Goal: Task Accomplishment & Management: Use online tool/utility

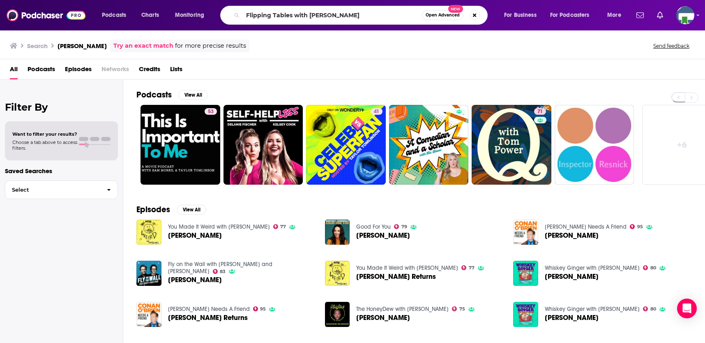
type input "Flipping Tables with [PERSON_NAME]"
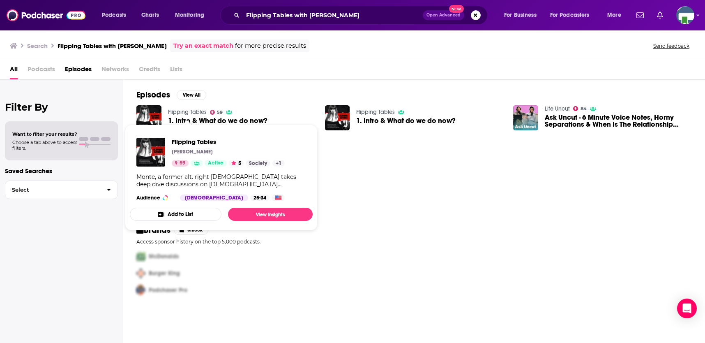
click at [198, 112] on link "Flipping Tables" at bounding box center [187, 112] width 39 height 7
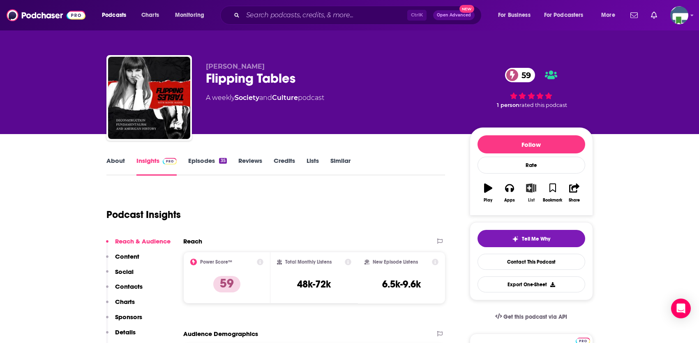
click at [532, 190] on icon "button" at bounding box center [531, 187] width 10 height 9
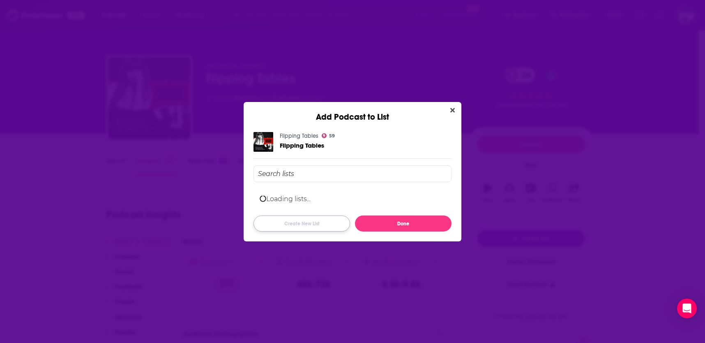
click at [314, 220] on button "Create New List" at bounding box center [302, 223] width 97 height 16
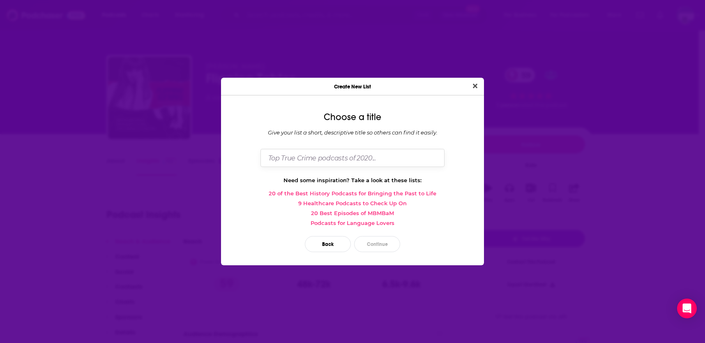
click at [344, 160] on input "Dialog" at bounding box center [353, 158] width 184 height 18
type input "[DEMOGRAPHIC_DATA], Sex, & Rich People"
click at [368, 243] on button "Continue" at bounding box center [377, 244] width 46 height 16
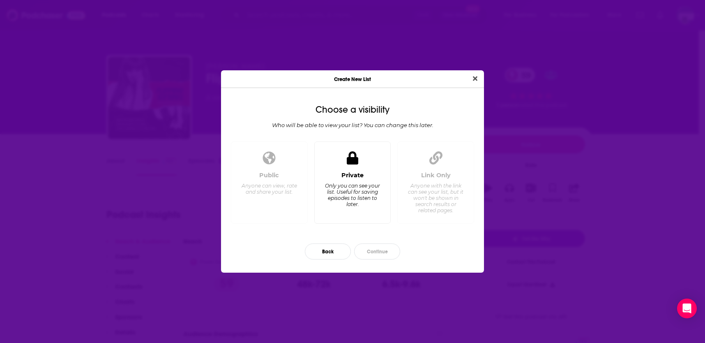
click at [352, 192] on div "Only you can see your list. Useful for saving episodes to listen to later." at bounding box center [352, 194] width 56 height 25
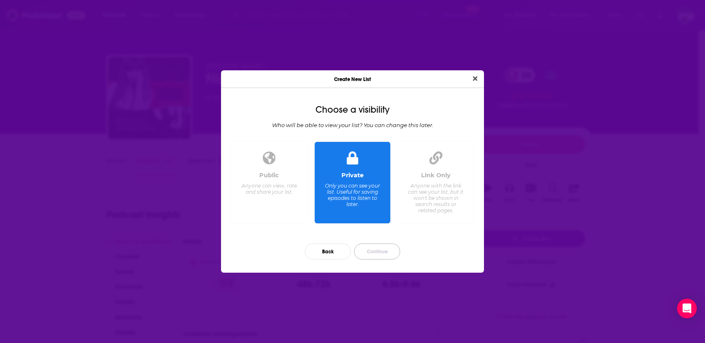
click at [370, 254] on button "Continue" at bounding box center [377, 251] width 46 height 16
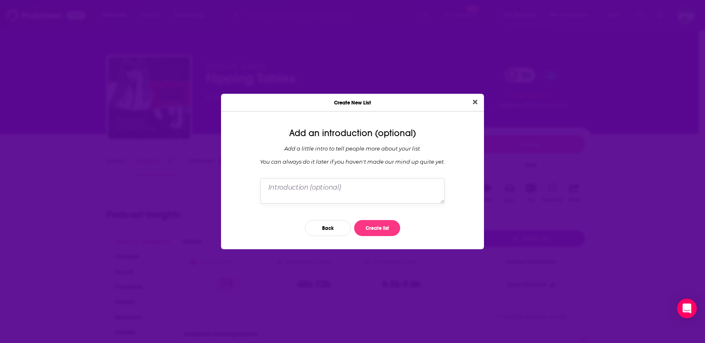
click at [316, 190] on textarea "Dialog" at bounding box center [353, 190] width 184 height 25
type textarea "podcast list for God Sex & Rich People by [PERSON_NAME]"
click at [390, 230] on button "Create list" at bounding box center [377, 228] width 46 height 16
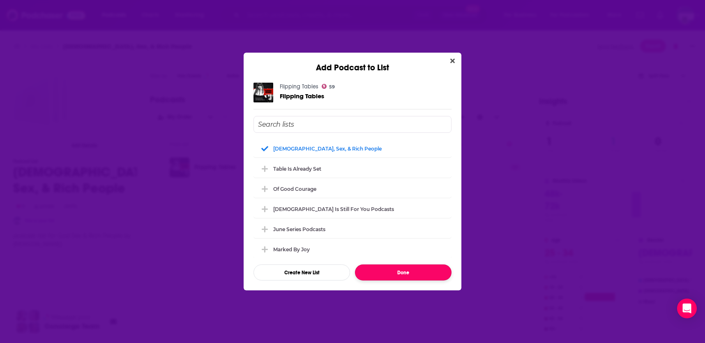
click at [413, 273] on button "Done" at bounding box center [403, 272] width 97 height 16
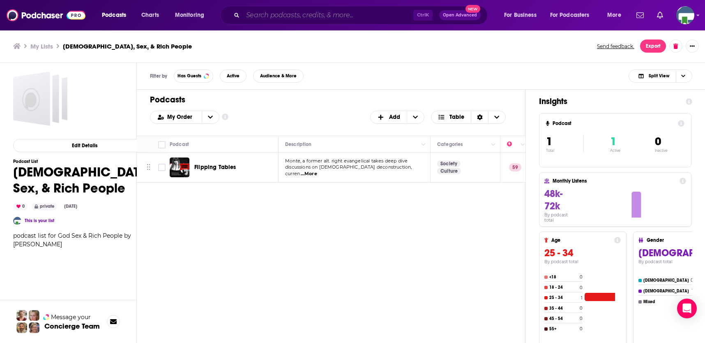
click at [276, 14] on input "Search podcasts, credits, & more..." at bounding box center [328, 15] width 171 height 13
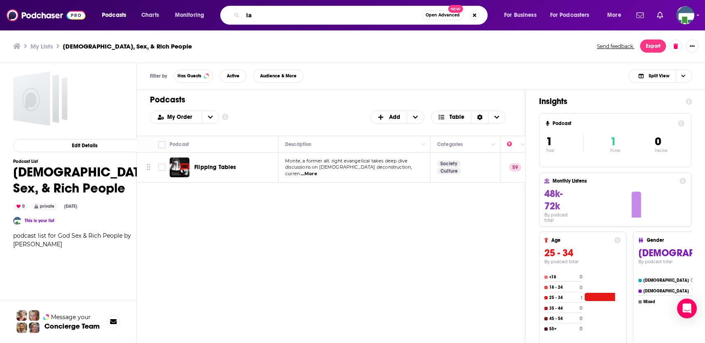
type input "I"
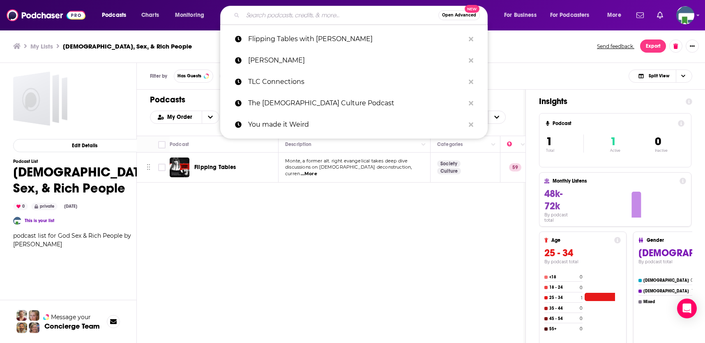
type input "!"
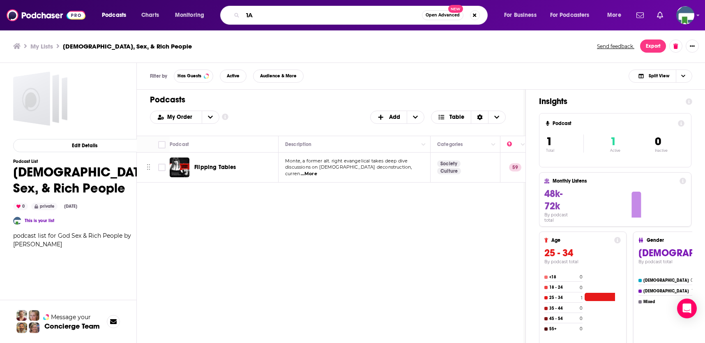
type input "1A"
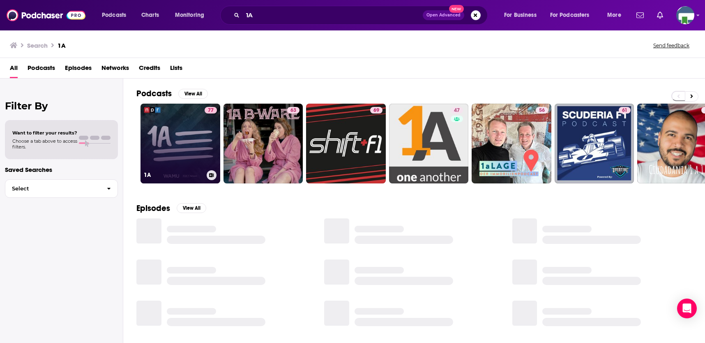
click at [178, 152] on link "77 1A" at bounding box center [181, 144] width 80 height 80
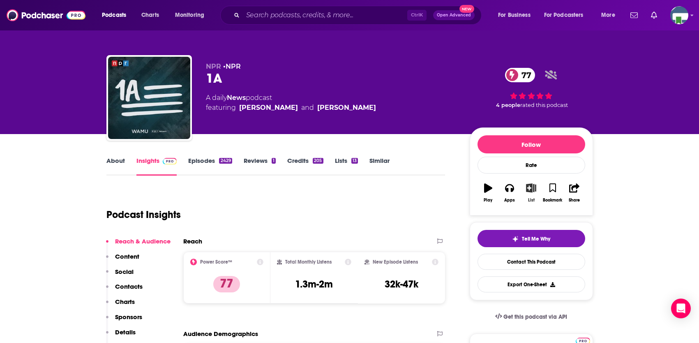
click at [532, 188] on icon "button" at bounding box center [531, 187] width 10 height 9
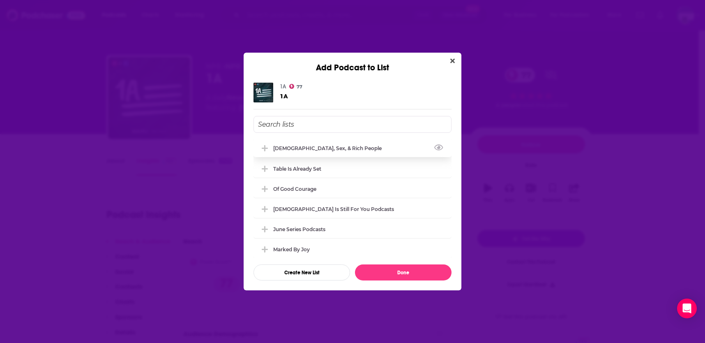
click at [265, 150] on icon "Add Podcast To List" at bounding box center [265, 148] width 6 height 6
click at [325, 271] on button "Create New List" at bounding box center [302, 272] width 97 height 16
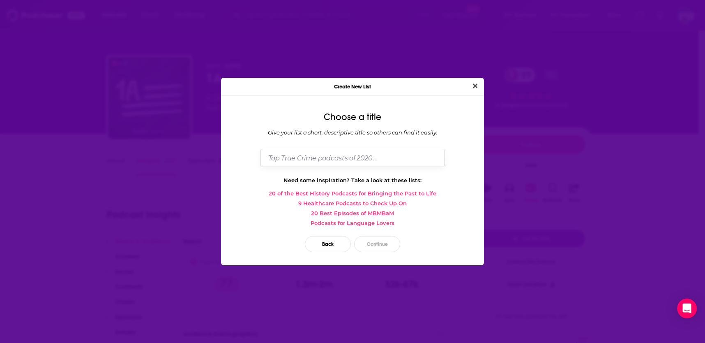
click at [305, 156] on input "Dialog" at bounding box center [353, 158] width 184 height 18
type input "Quantum [DEMOGRAPHIC_DATA][PERSON_NAME]"
click at [381, 240] on button "Continue" at bounding box center [377, 244] width 46 height 16
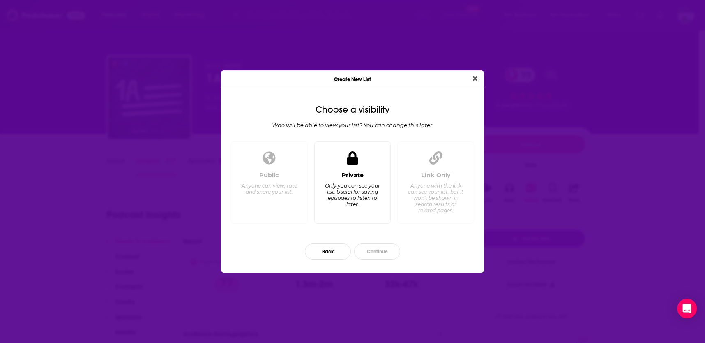
click at [355, 192] on div "Only you can see your list. Useful for saving episodes to listen to later." at bounding box center [352, 194] width 56 height 25
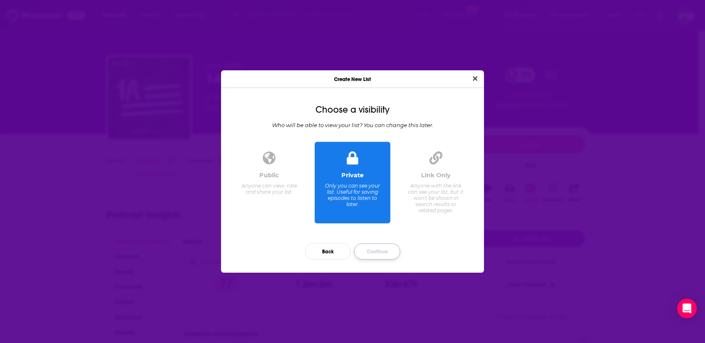
click at [383, 253] on button "Continue" at bounding box center [377, 251] width 46 height 16
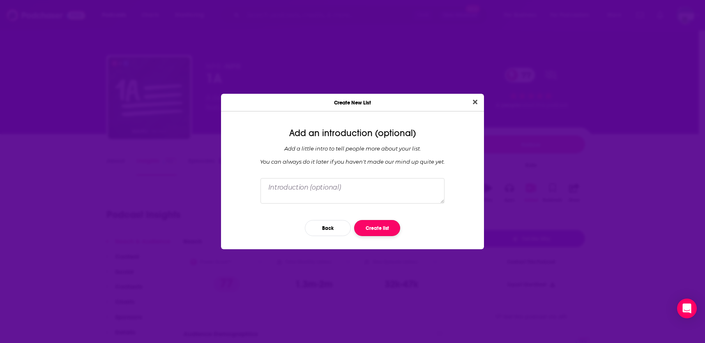
click at [378, 222] on button "Create list" at bounding box center [377, 228] width 46 height 16
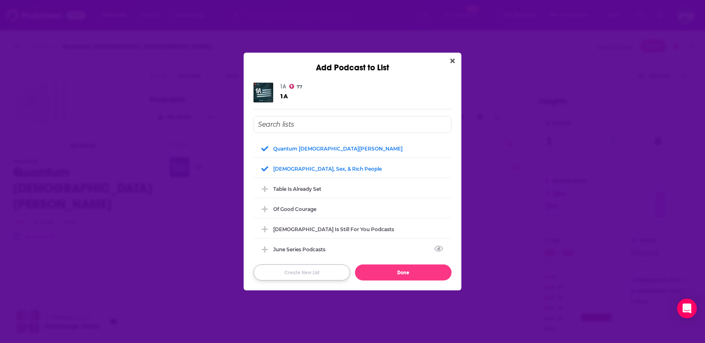
click at [312, 272] on button "Create New List" at bounding box center [302, 272] width 97 height 16
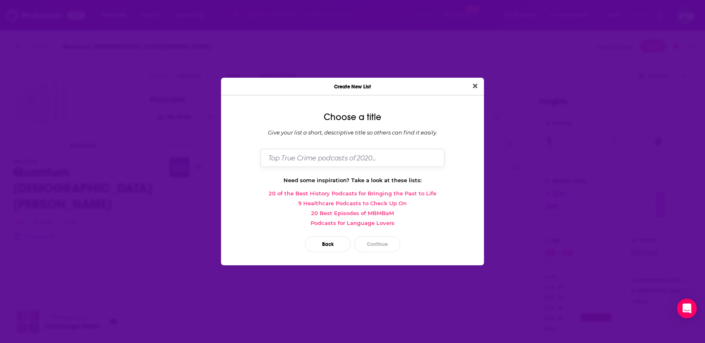
click at [294, 155] on input "Dialog" at bounding box center [353, 158] width 184 height 18
type input "The Wisdom of Hobbits"
click at [381, 244] on button "Continue" at bounding box center [377, 244] width 46 height 16
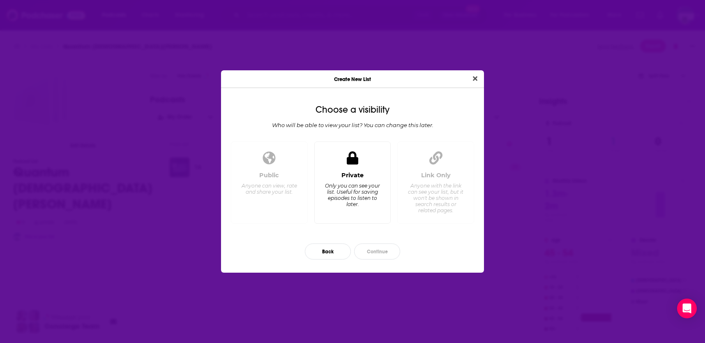
click at [337, 185] on div "Only you can see your list. Useful for saving episodes to listen to later." at bounding box center [352, 194] width 56 height 25
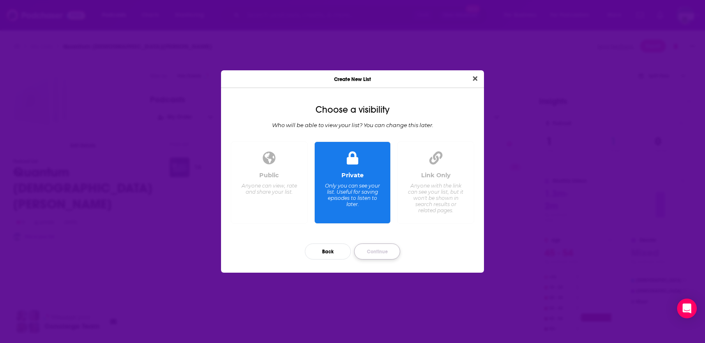
click at [373, 252] on button "Continue" at bounding box center [377, 251] width 46 height 16
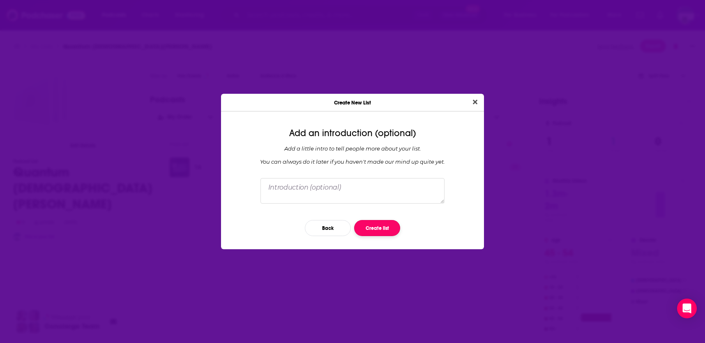
click at [376, 229] on button "Create list" at bounding box center [377, 228] width 46 height 16
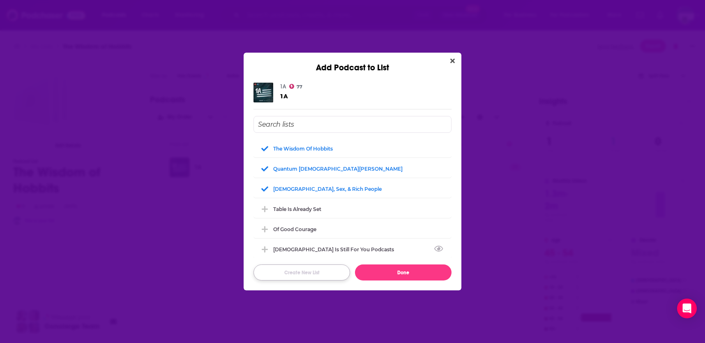
click at [319, 275] on button "Create New List" at bounding box center [302, 272] width 97 height 16
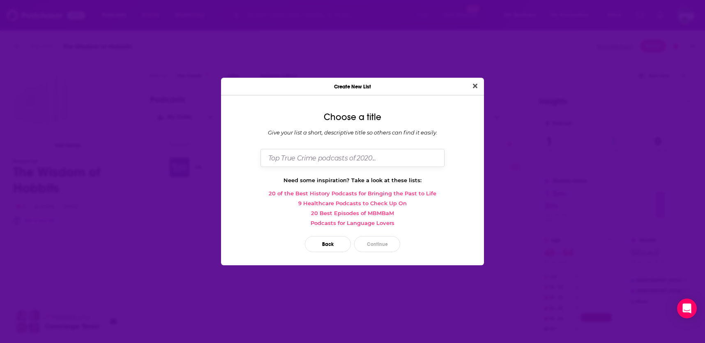
click at [298, 155] on input "Dialog" at bounding box center [353, 158] width 184 height 18
type input "How Not to Suck as a [DEMOGRAPHIC_DATA]"
click at [364, 238] on button "Continue" at bounding box center [377, 244] width 46 height 16
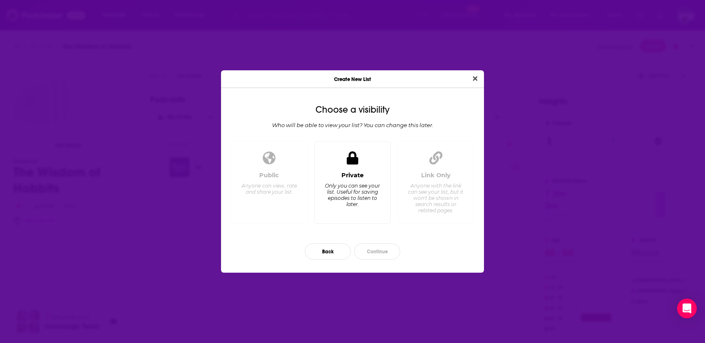
click at [341, 176] on div "Private Only you can see your list. Useful for saving episodes to listen to lat…" at bounding box center [352, 194] width 63 height 46
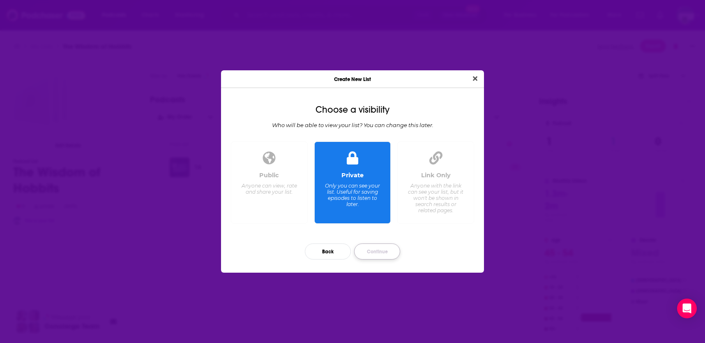
click at [387, 252] on button "Continue" at bounding box center [377, 251] width 46 height 16
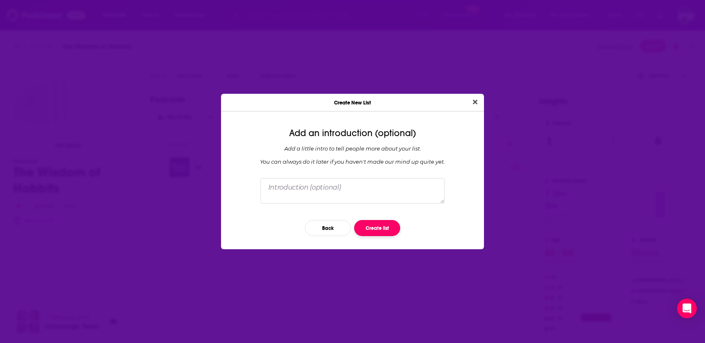
click at [391, 225] on button "Create list" at bounding box center [377, 228] width 46 height 16
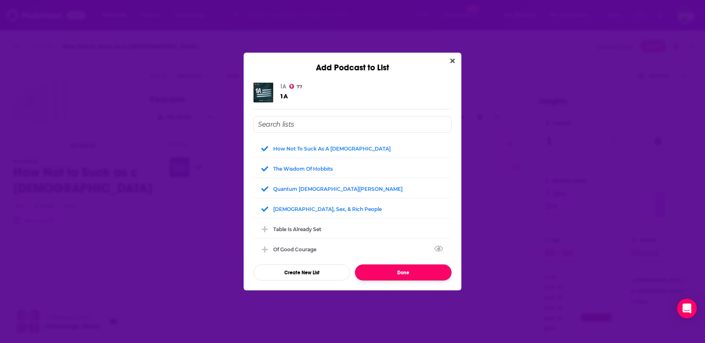
click at [405, 271] on button "Done" at bounding box center [403, 272] width 97 height 16
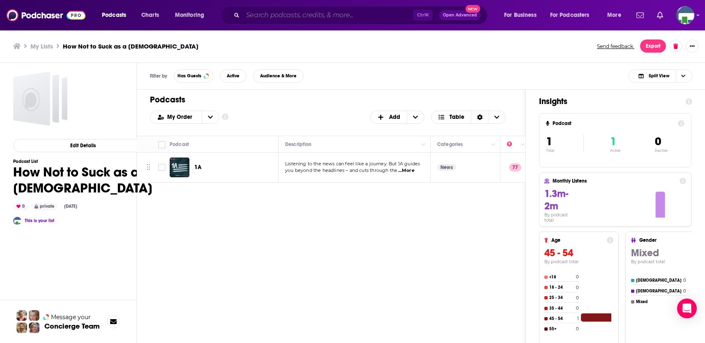
click at [261, 14] on input "Search podcasts, credits, & more..." at bounding box center [328, 15] width 171 height 13
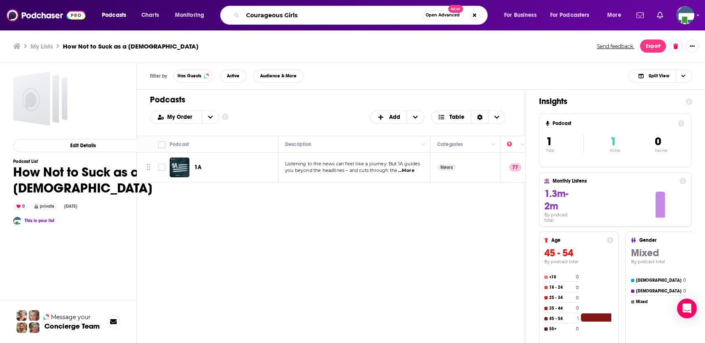
type input "Courageous Girls"
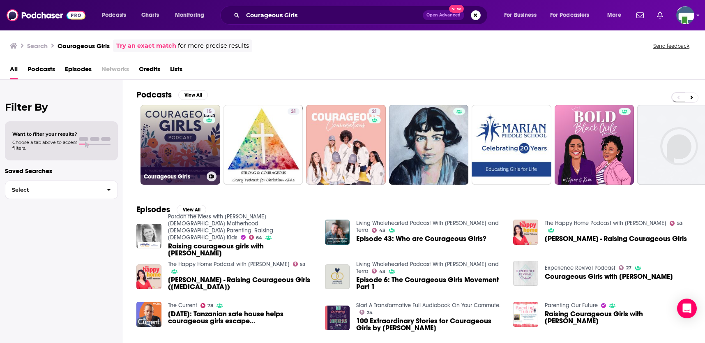
click at [199, 147] on link "15 Courageous Girls" at bounding box center [181, 145] width 80 height 80
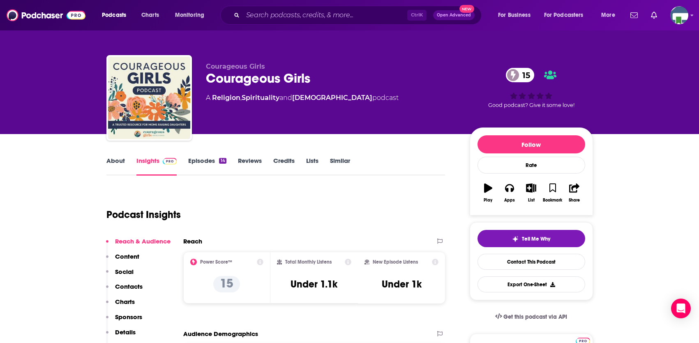
click at [113, 159] on link "About" at bounding box center [115, 166] width 18 height 19
